Goal: Information Seeking & Learning: Find specific fact

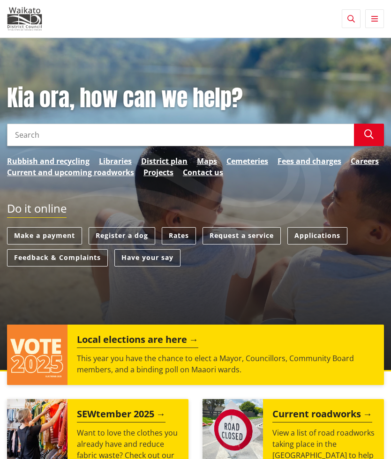
click at [136, 134] on input "Search" at bounding box center [180, 135] width 347 height 22
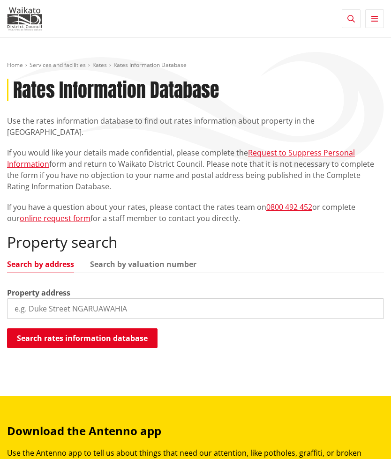
click at [120, 298] on input "search" at bounding box center [195, 308] width 377 height 21
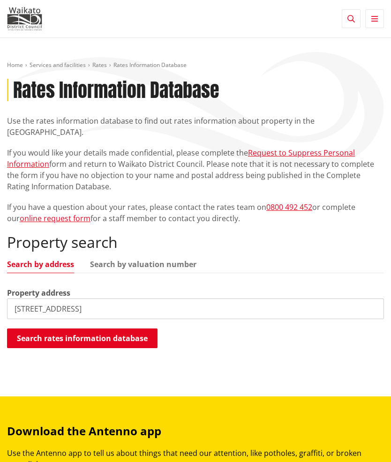
type input "[STREET_ADDRESS]"
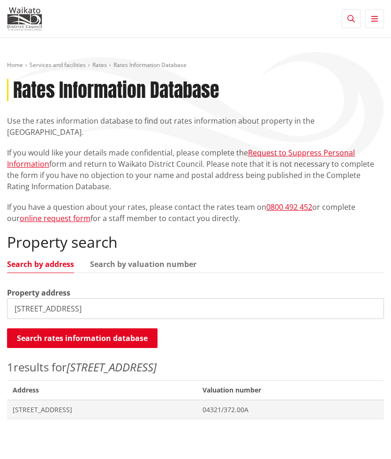
click at [292, 405] on span "04321/372.00A" at bounding box center [290, 409] width 176 height 9
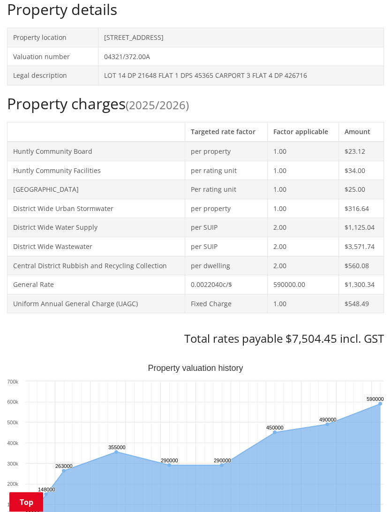
scroll to position [286, 0]
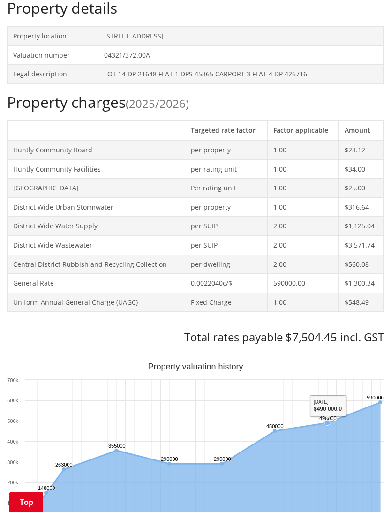
click at [329, 330] on h3 "Total rates payable $7,504.45 incl. GST" at bounding box center [195, 337] width 377 height 14
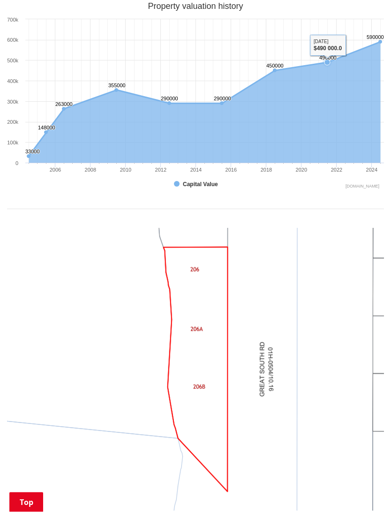
scroll to position [646, 0]
click at [134, 359] on img at bounding box center [195, 369] width 377 height 283
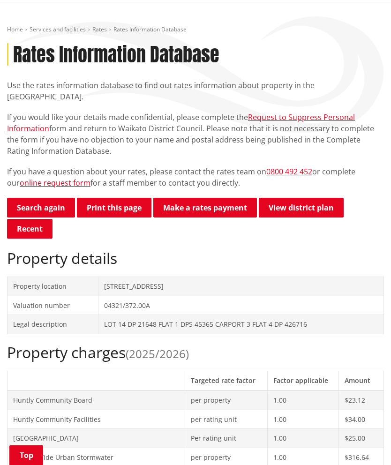
scroll to position [0, 0]
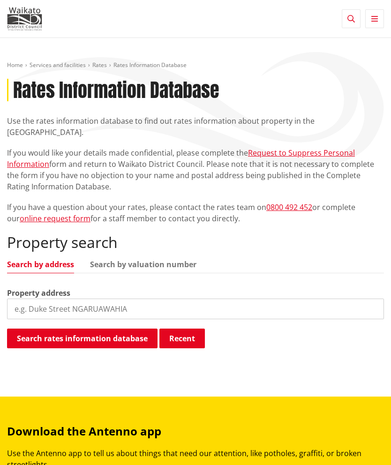
click at [123, 298] on input "search" at bounding box center [195, 308] width 377 height 21
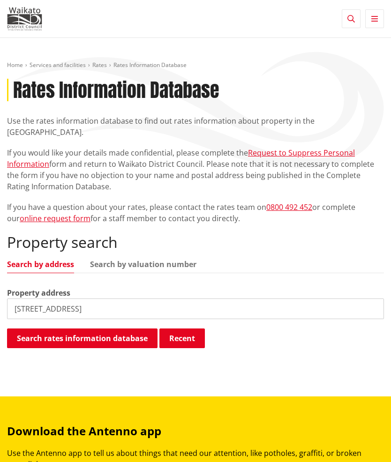
type input "200 great south road huntly"
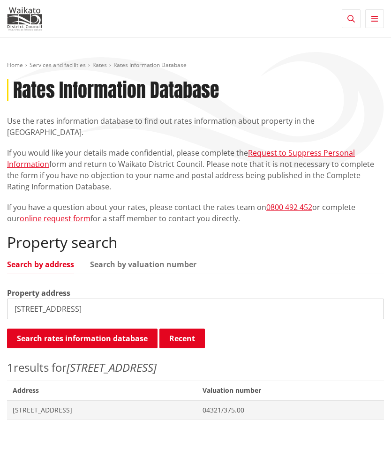
click at [268, 405] on span "04321/375.00" at bounding box center [290, 409] width 176 height 9
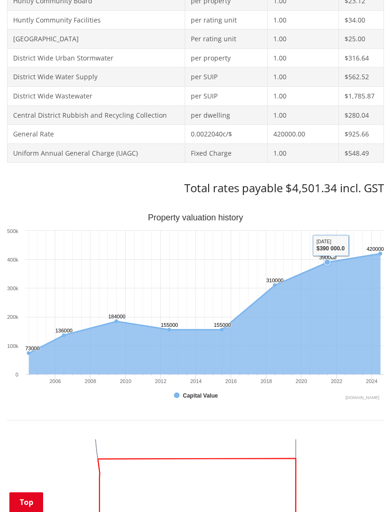
scroll to position [433, 0]
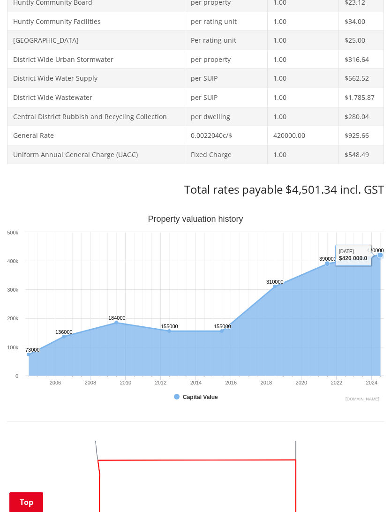
click at [377, 255] on icon "Interactive chart" at bounding box center [204, 304] width 351 height 99
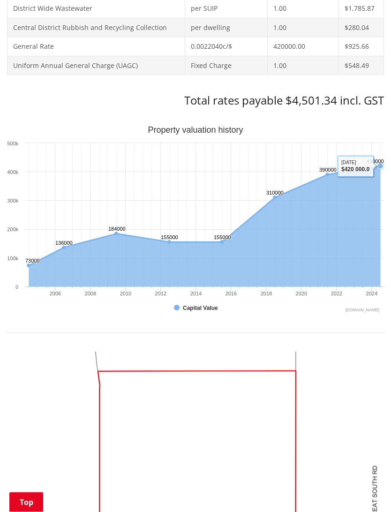
scroll to position [522, 0]
click at [318, 176] on icon "Interactive chart" at bounding box center [204, 215] width 351 height 99
click at [281, 203] on icon "Interactive chart" at bounding box center [204, 226] width 351 height 120
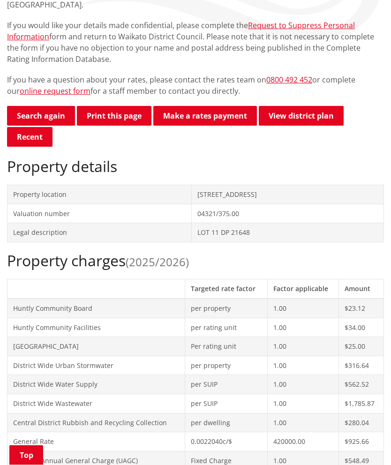
scroll to position [125, 0]
